Goal: Check status

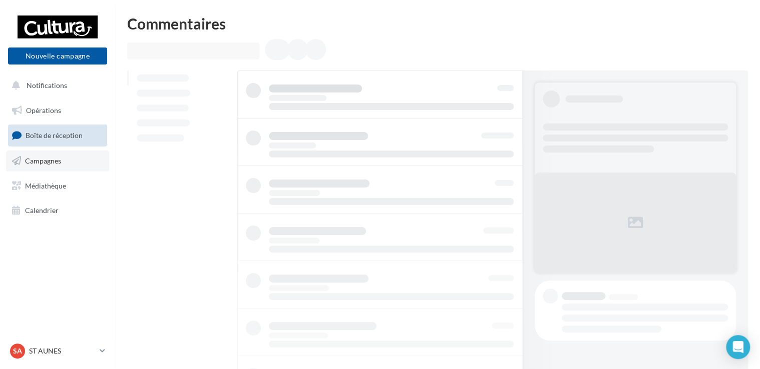
click at [47, 160] on span "Campagnes" at bounding box center [43, 161] width 36 height 9
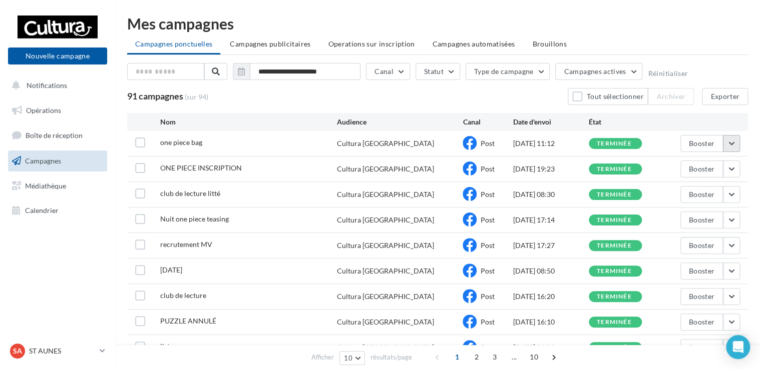
click at [729, 139] on button "button" at bounding box center [731, 143] width 17 height 17
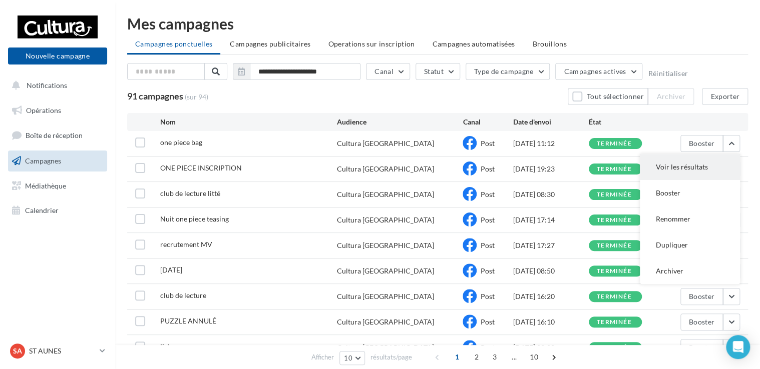
click at [702, 165] on button "Voir les résultats" at bounding box center [690, 167] width 100 height 26
